Goal: Task Accomplishment & Management: Use online tool/utility

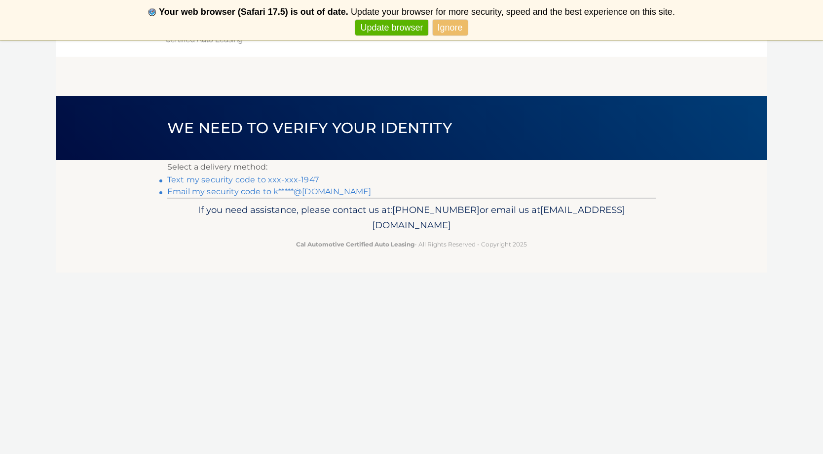
click at [211, 182] on link "Text my security code to xxx-xxx-1947" at bounding box center [242, 179] width 151 height 9
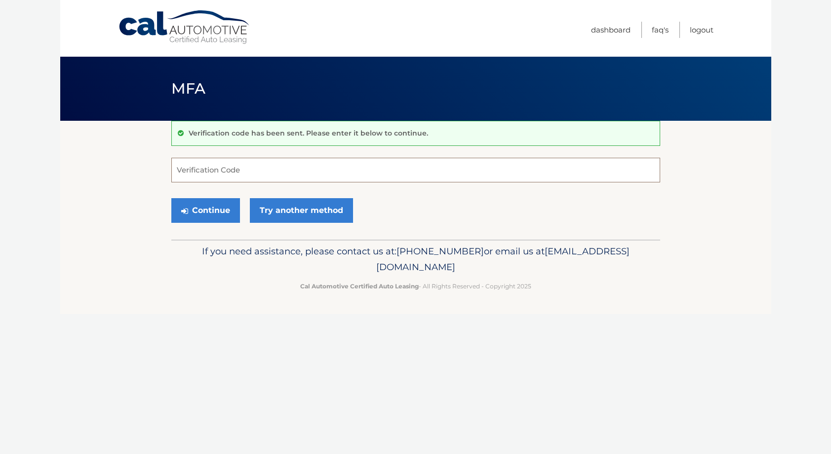
click at [205, 167] on input "Verification Code" at bounding box center [415, 170] width 489 height 25
type input "763301"
click at [208, 210] on button "Continue" at bounding box center [205, 210] width 69 height 25
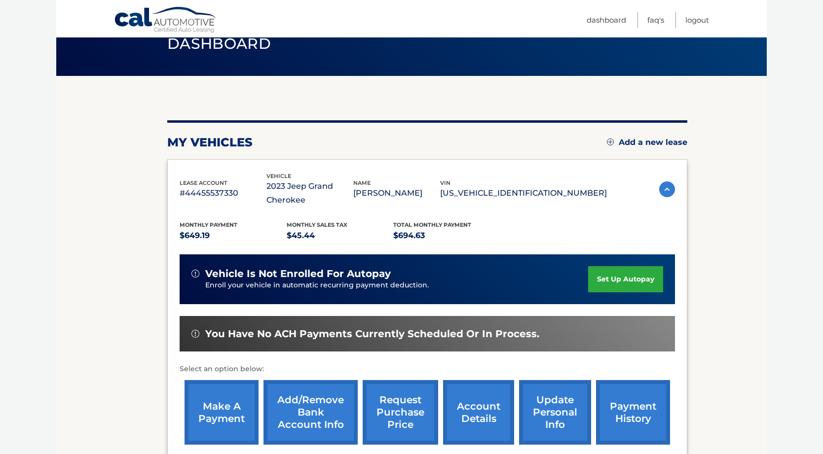
scroll to position [59, 0]
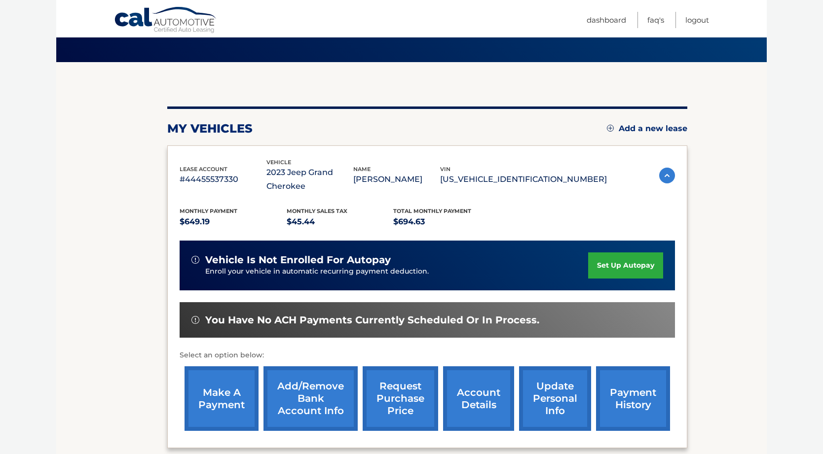
click at [220, 402] on link "make a payment" at bounding box center [222, 399] width 74 height 65
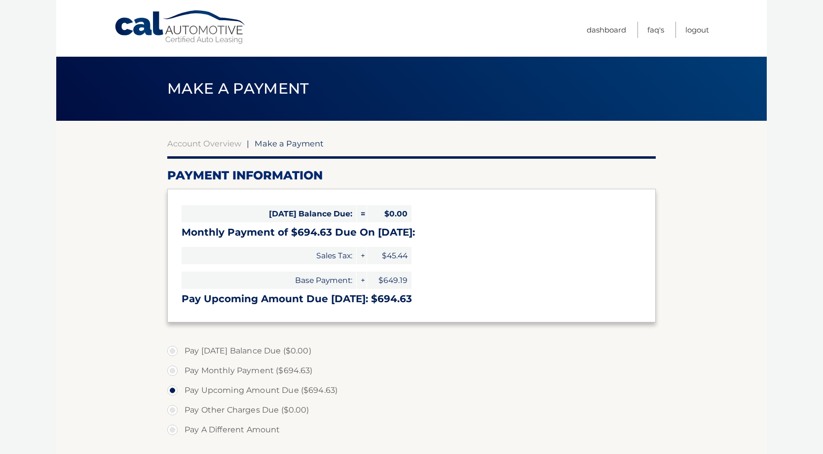
select select "NzJiNDg3MGQtNTAyZS00ZmQxLWI1NWEtOTcxOWQzNWMyYTk1"
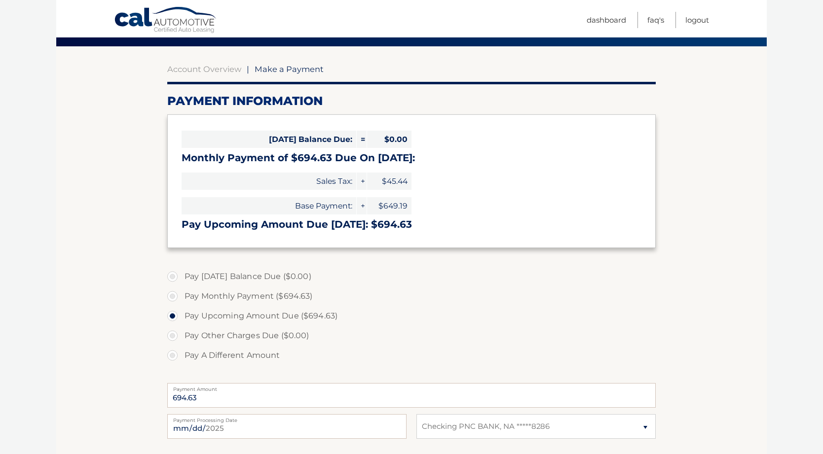
scroll to position [76, 0]
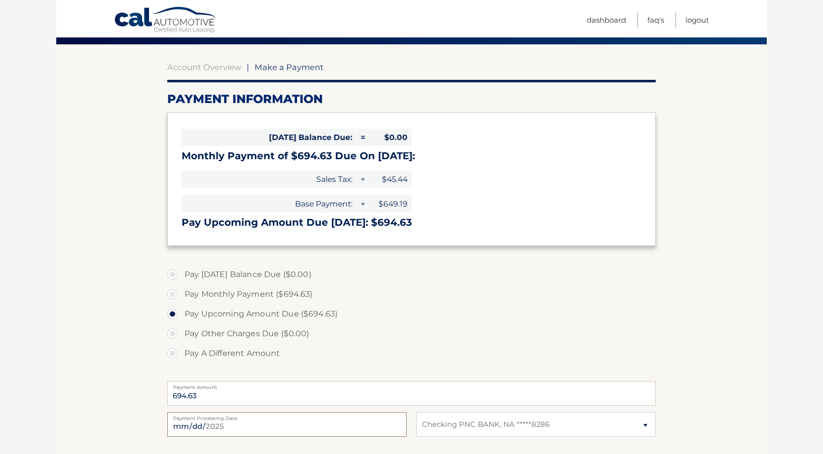
click at [225, 429] on input "2025-08-11" at bounding box center [286, 425] width 239 height 25
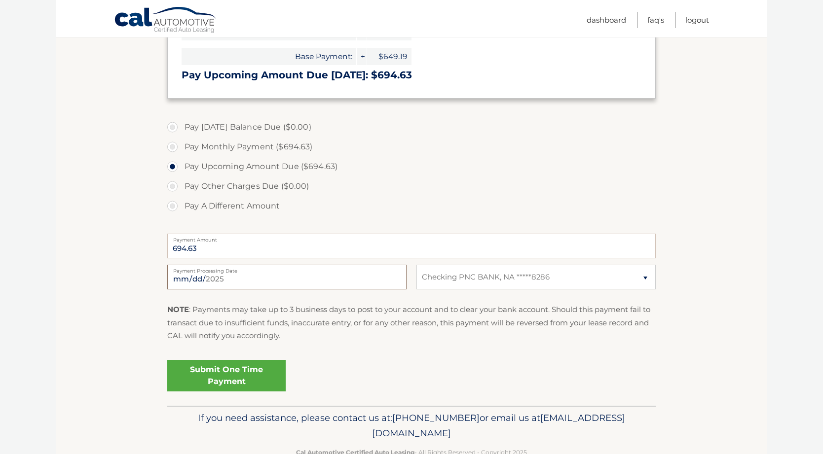
click at [221, 282] on input "2025-08-11" at bounding box center [286, 277] width 239 height 25
type input "2025-08-15"
click at [391, 350] on fieldset "Pay Today's Balance Due ($0.00) Pay Monthly Payment ($694.63) Pay Upcoming Amou…" at bounding box center [411, 260] width 489 height 292
click at [229, 374] on link "Submit One Time Payment" at bounding box center [226, 376] width 118 height 32
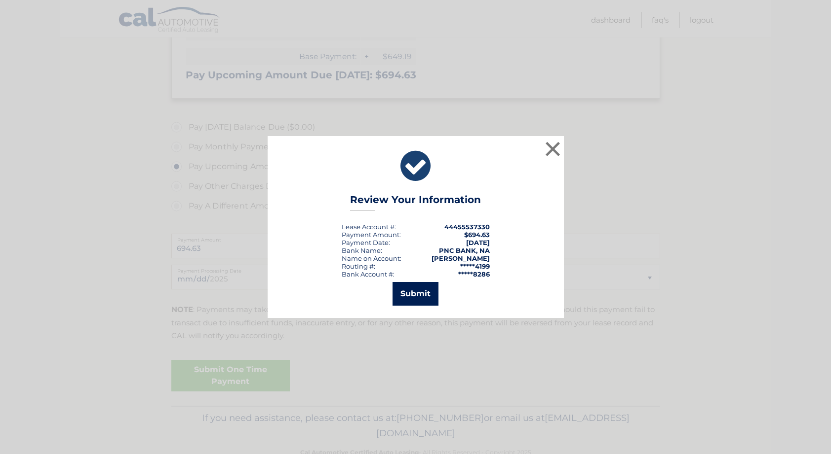
click at [421, 295] on button "Submit" at bounding box center [415, 294] width 46 height 24
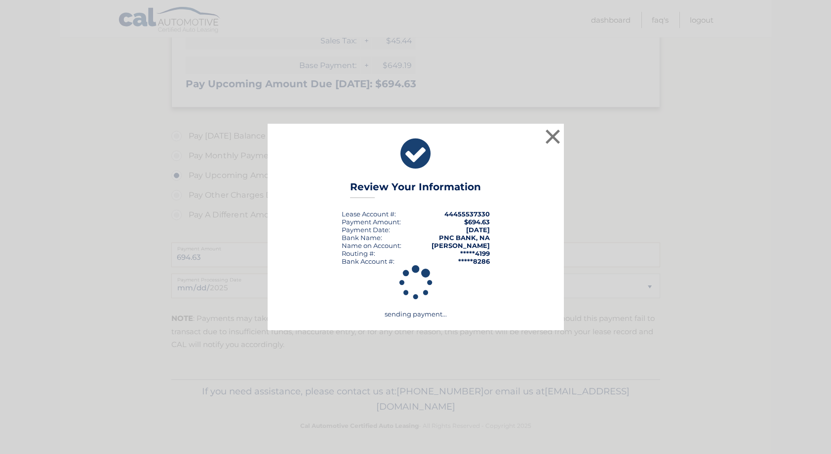
scroll to position [213, 0]
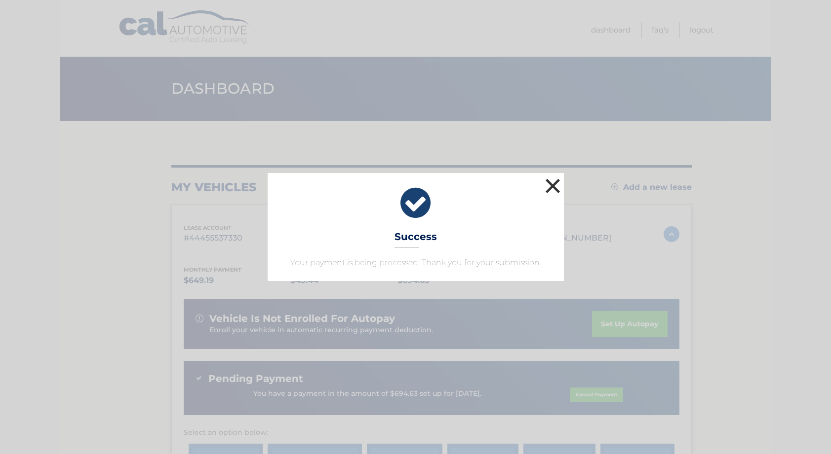
click at [554, 187] on button "×" at bounding box center [553, 186] width 20 height 20
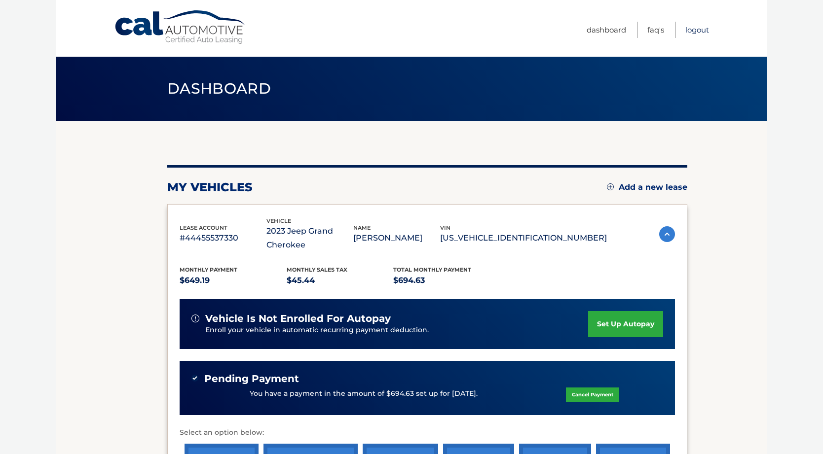
click at [698, 31] on link "Logout" at bounding box center [697, 30] width 24 height 16
